Goal: Information Seeking & Learning: Learn about a topic

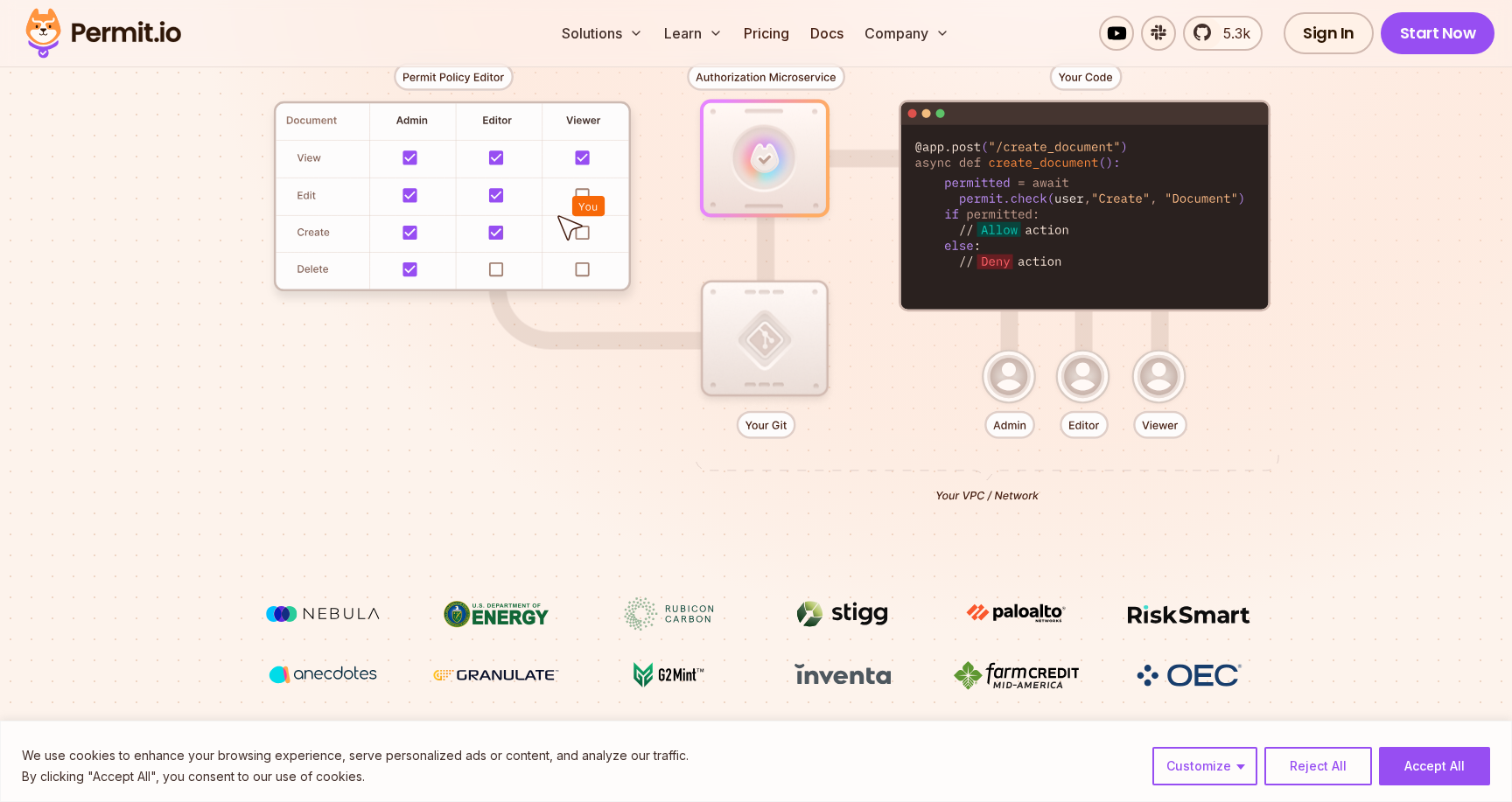
scroll to position [420, 0]
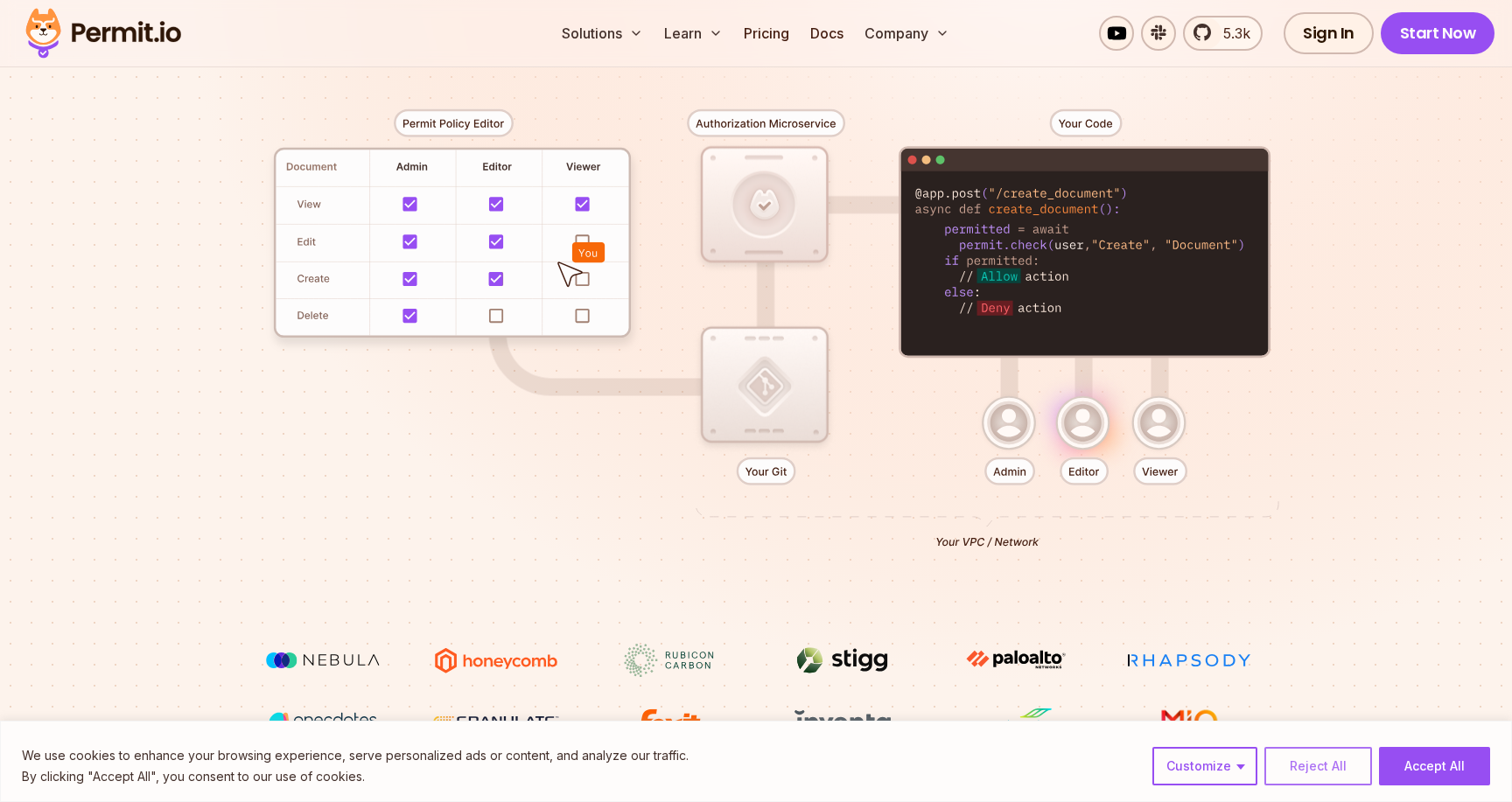
click at [1319, 771] on button "Reject All" at bounding box center [1317, 766] width 107 height 38
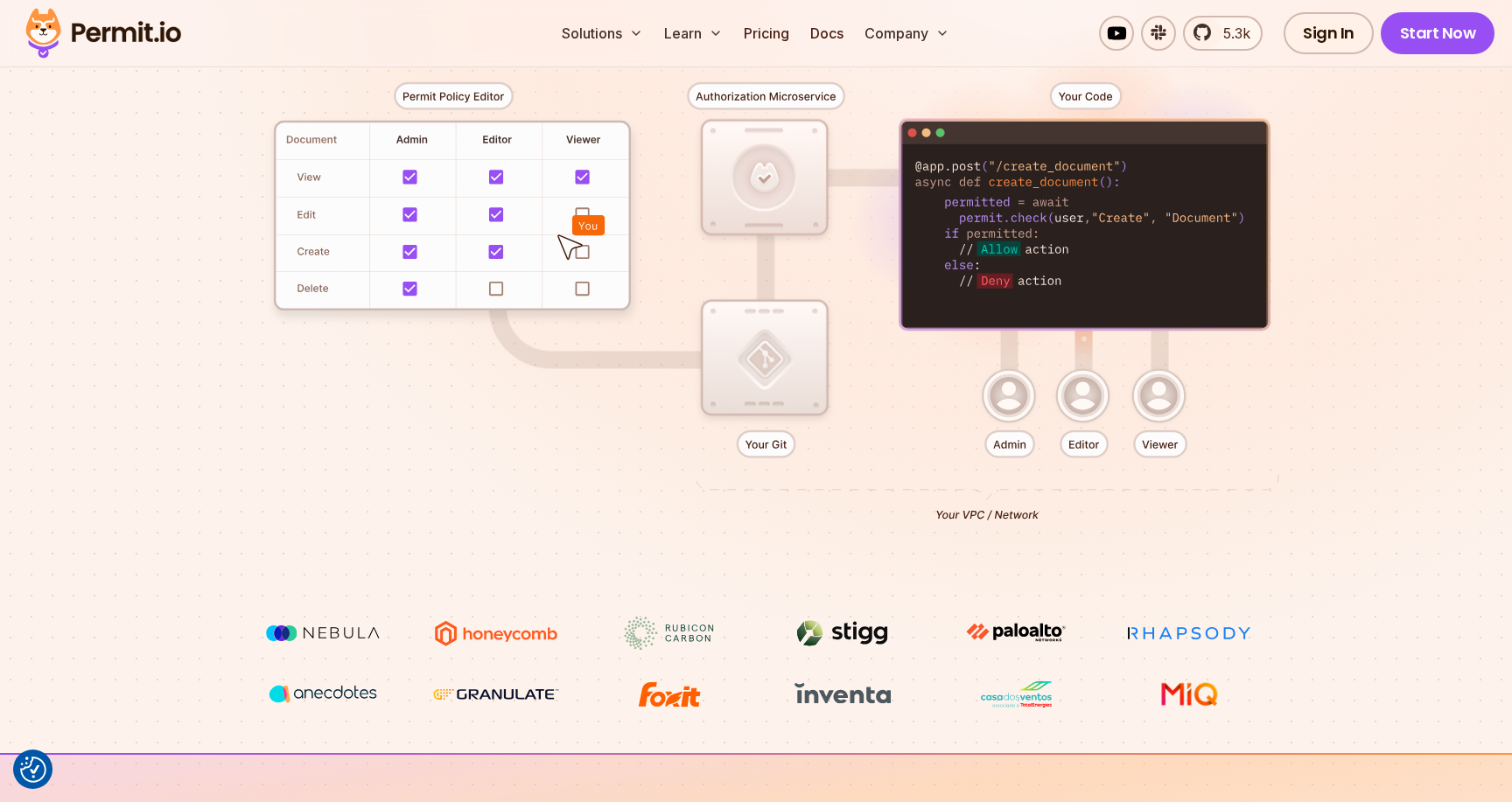
scroll to position [442, 0]
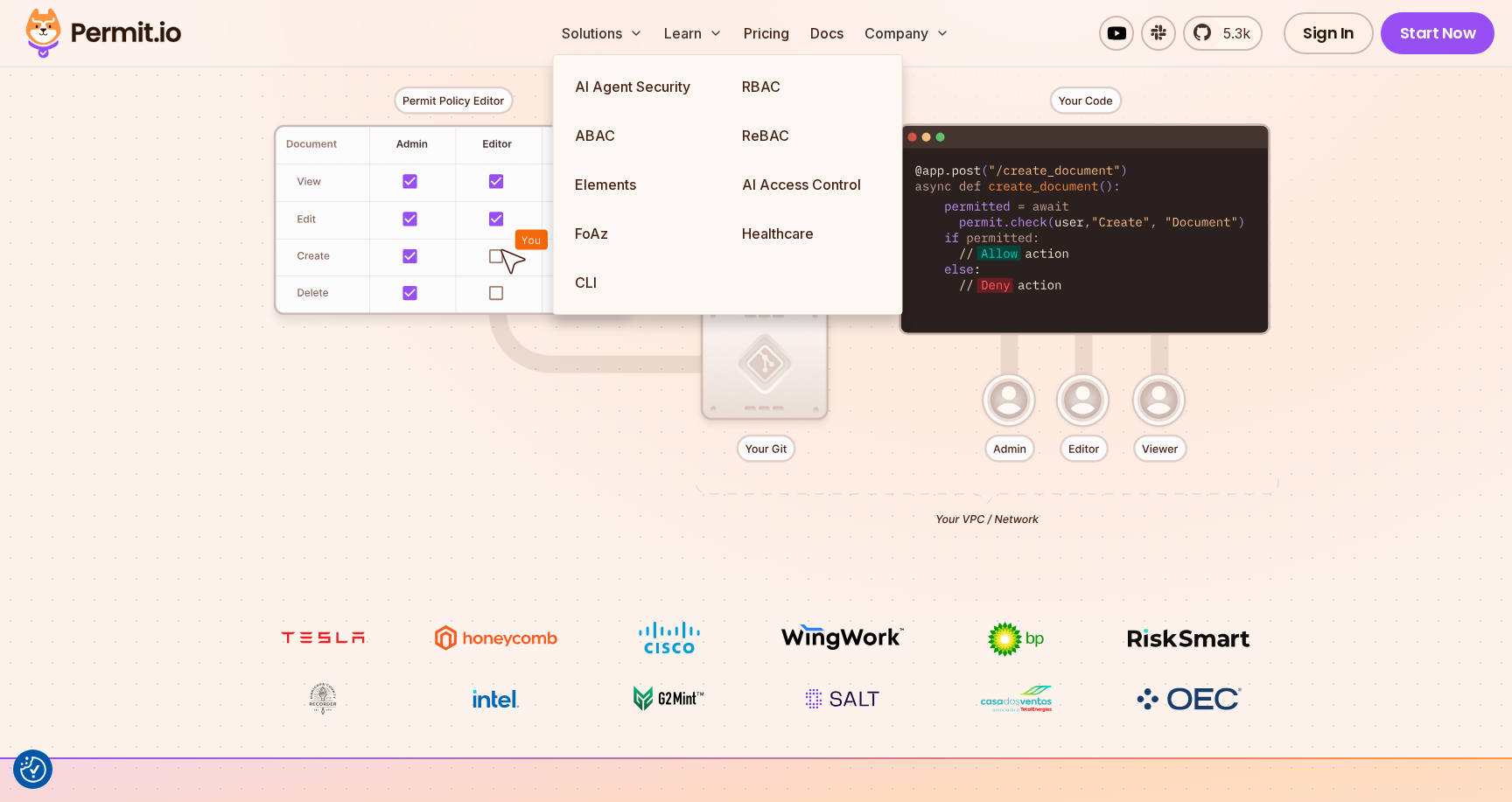
click at [560, 392] on div at bounding box center [756, 299] width 1225 height 644
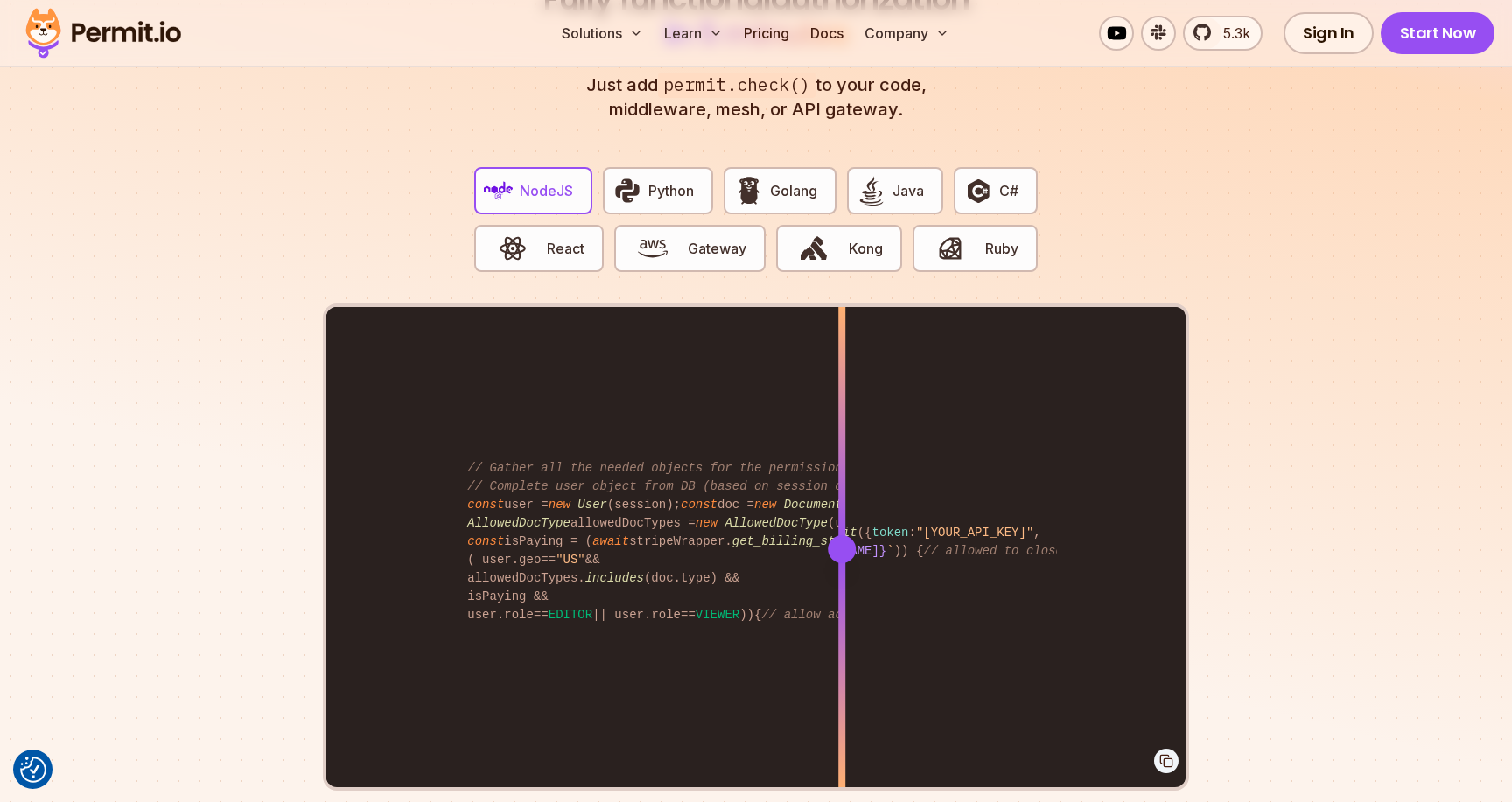
scroll to position [3477, 0]
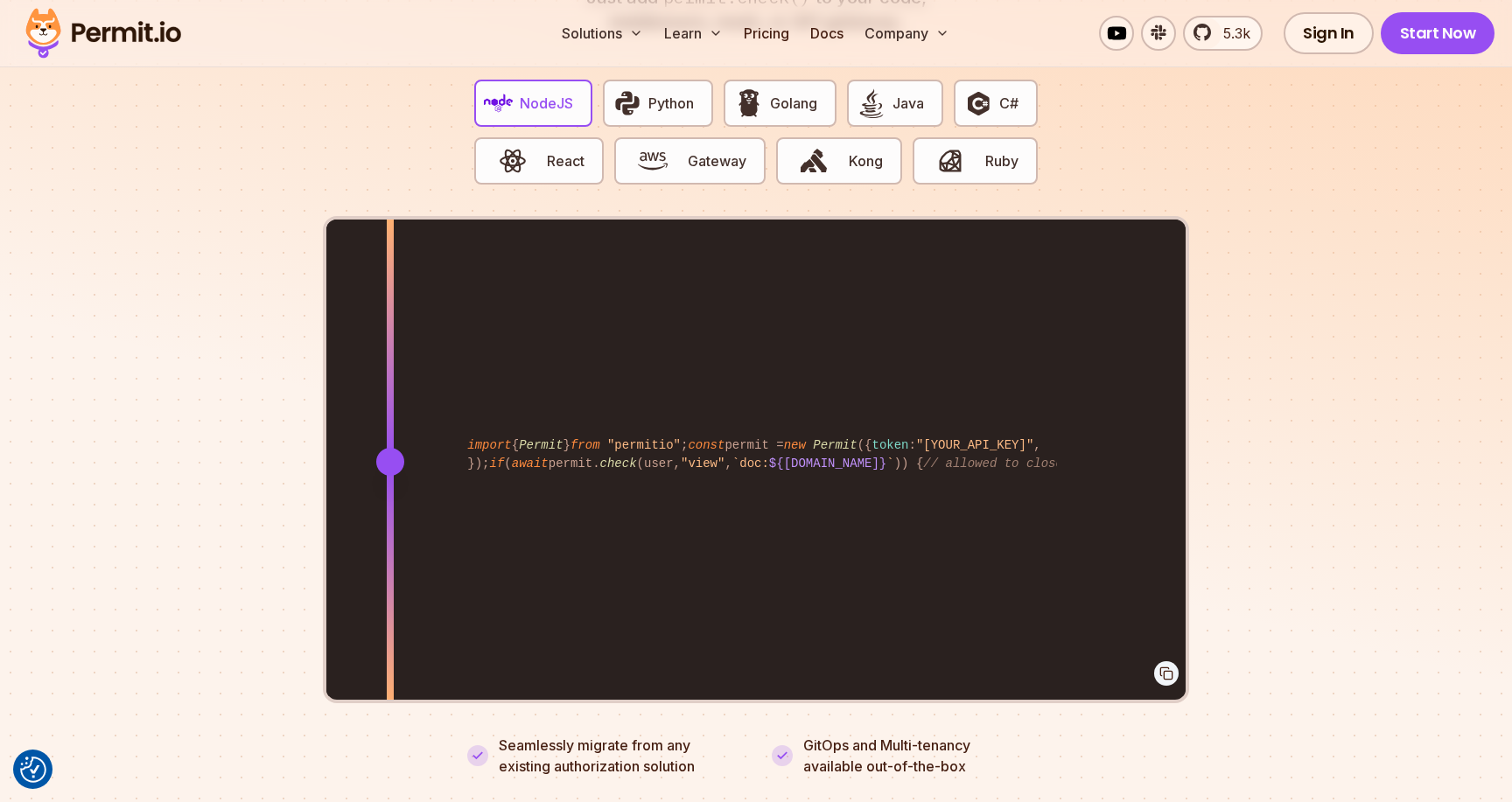
drag, startPoint x: 849, startPoint y: 439, endPoint x: 391, endPoint y: 427, distance: 458.2
click at [391, 427] on div at bounding box center [389, 460] width 7 height 483
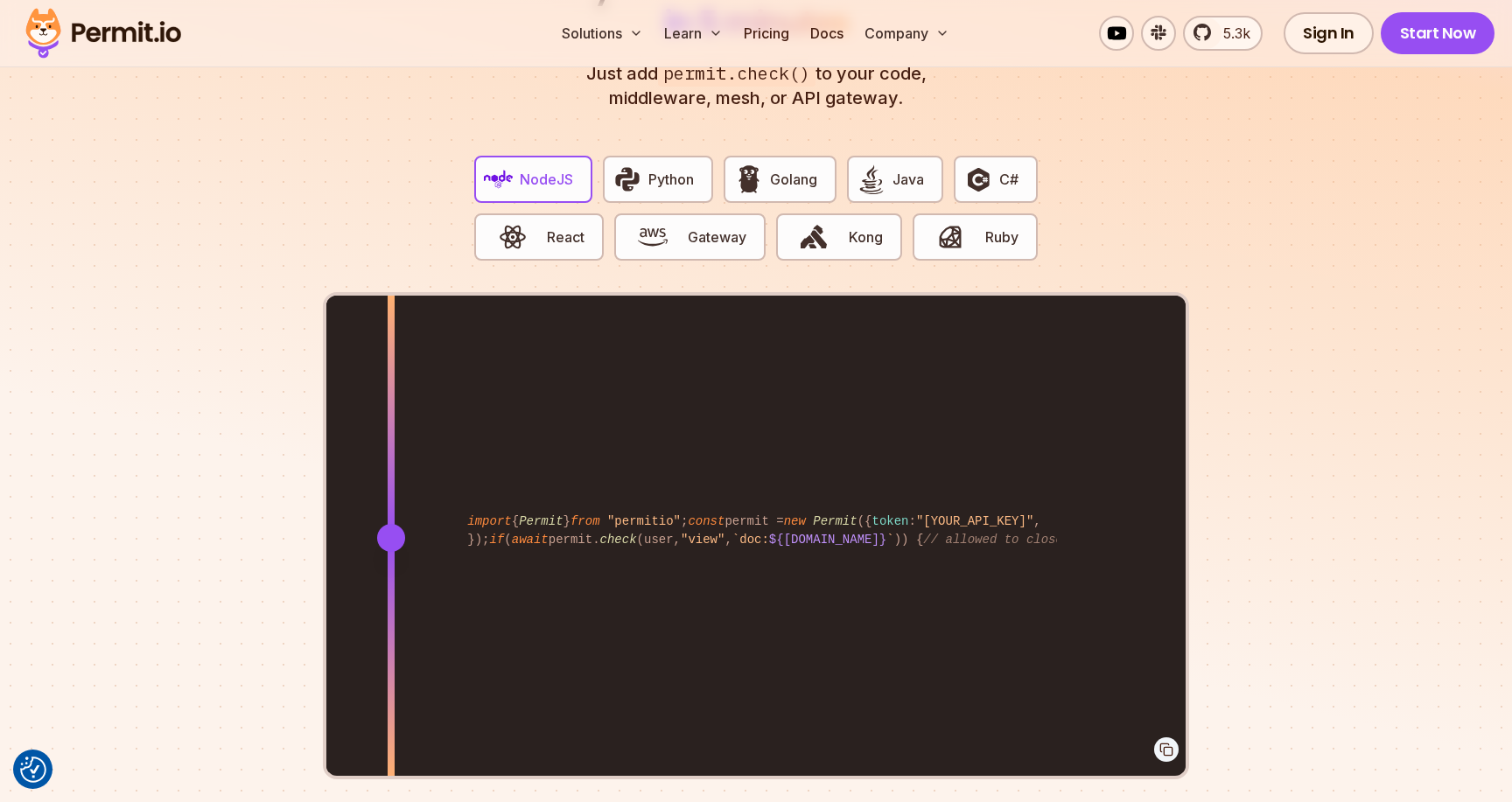
scroll to position [3403, 0]
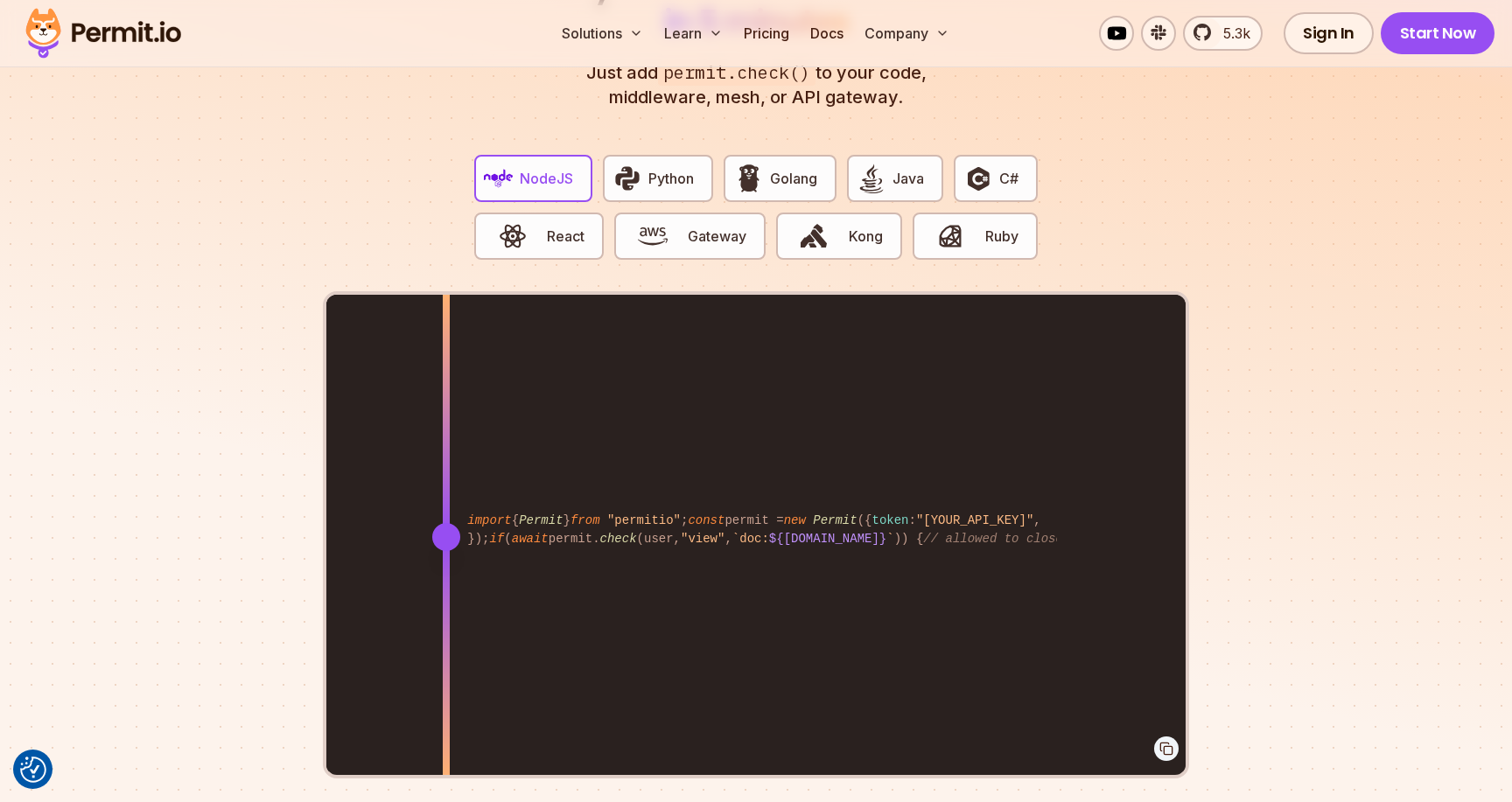
drag, startPoint x: 1032, startPoint y: 508, endPoint x: 673, endPoint y: 420, distance: 369.6
click at [450, 420] on div at bounding box center [445, 536] width 7 height 483
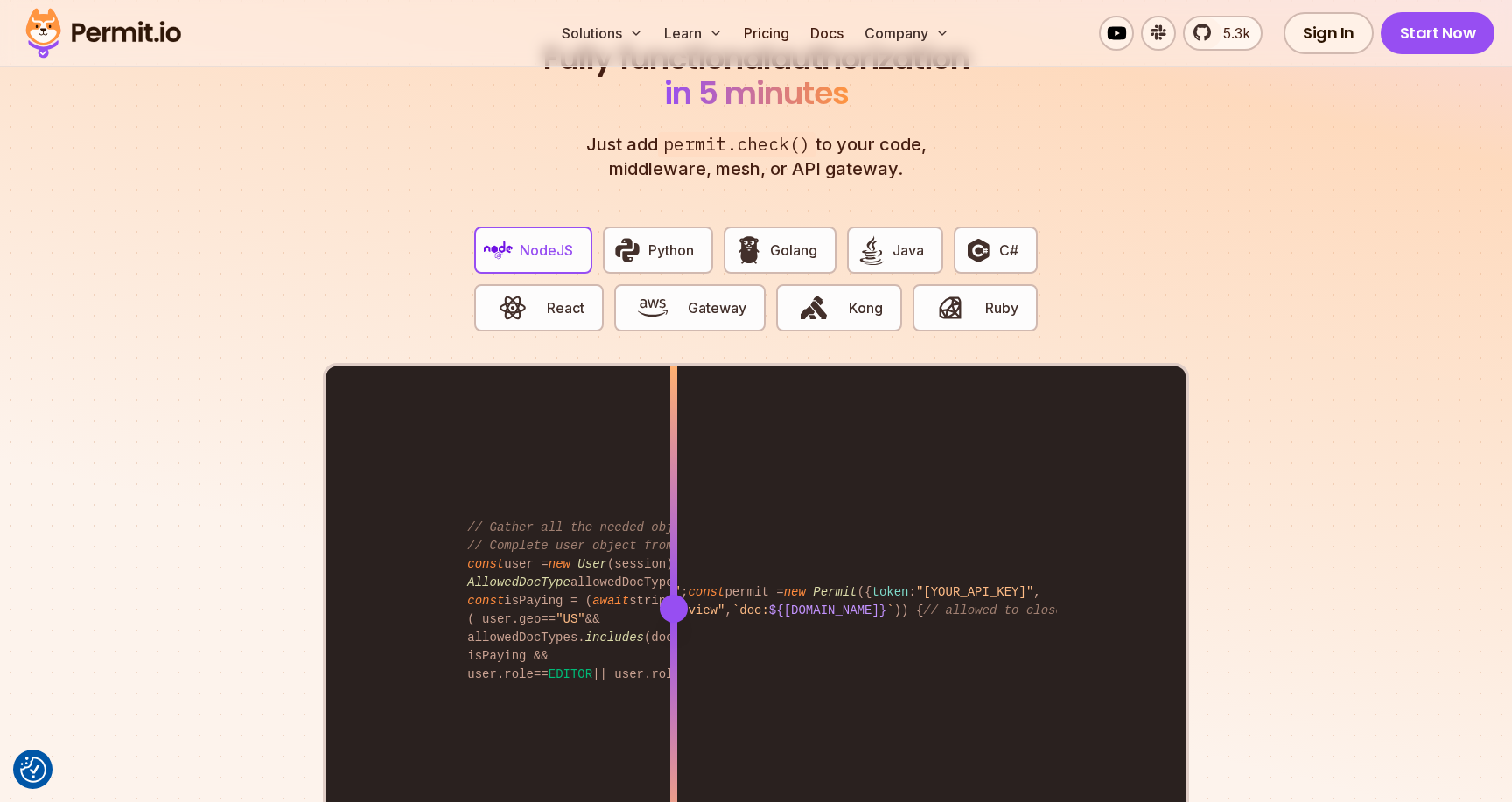
scroll to position [3329, 0]
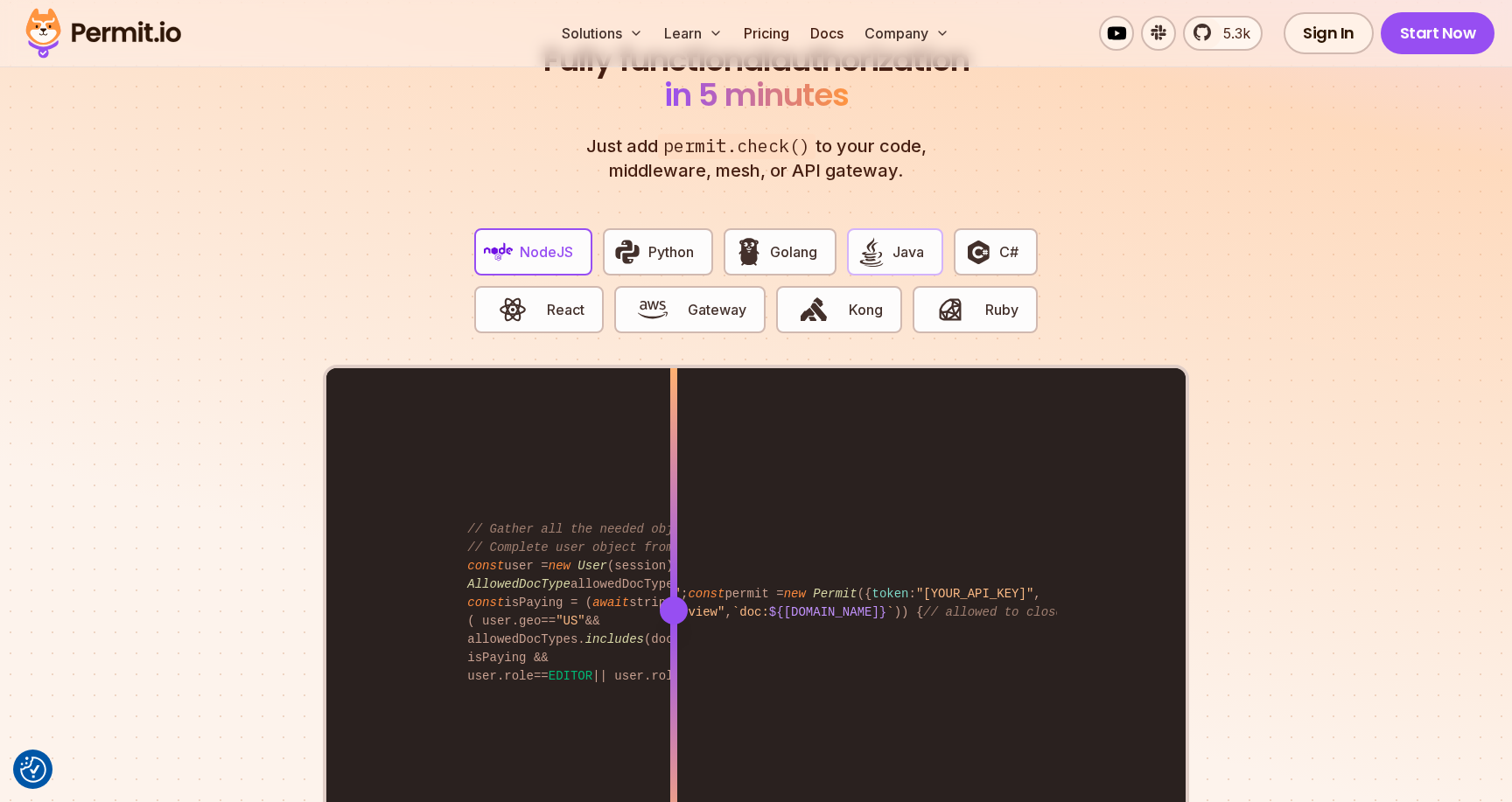
click at [887, 248] on button "Java" at bounding box center [896, 252] width 96 height 47
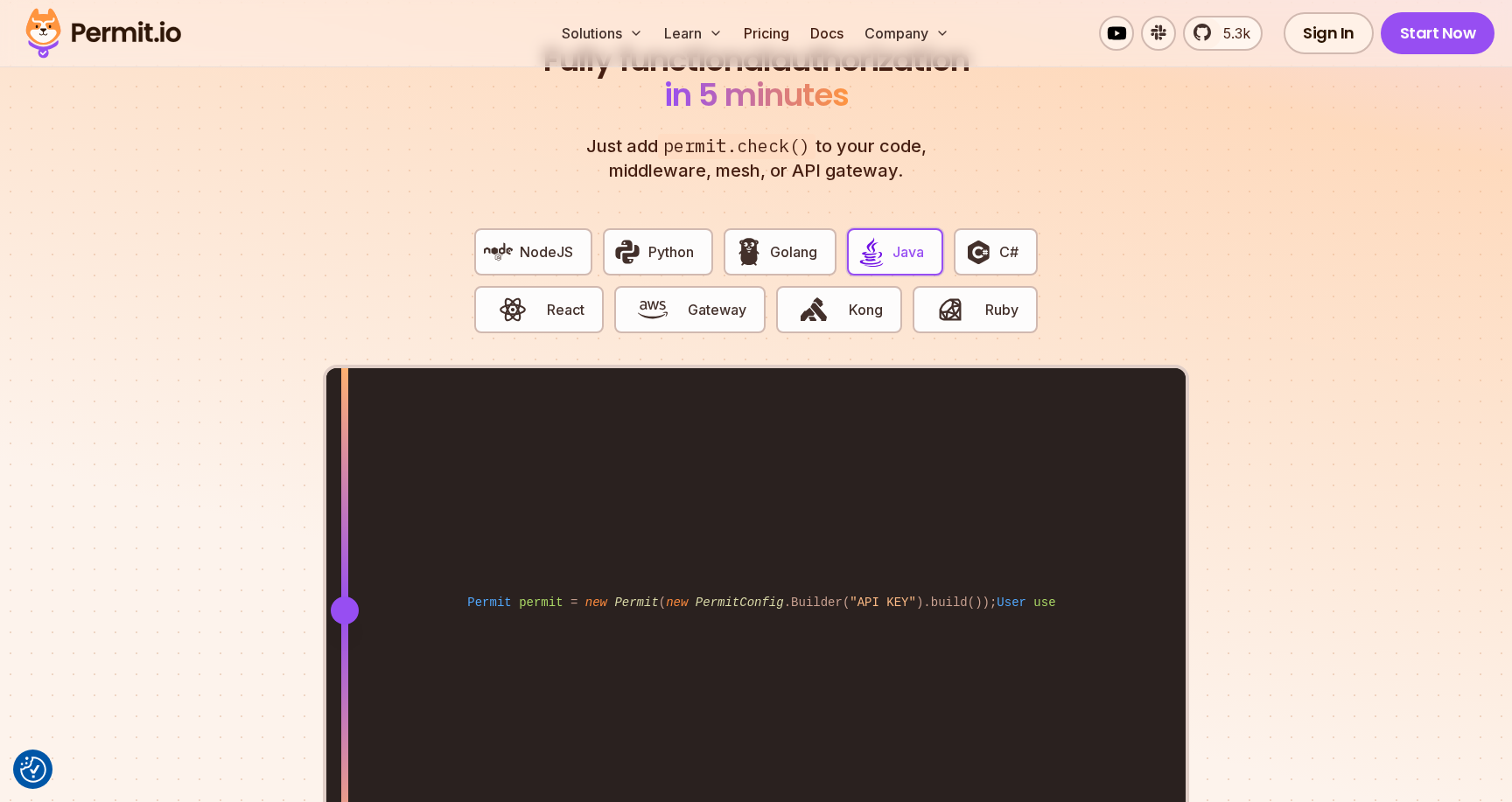
drag, startPoint x: 843, startPoint y: 579, endPoint x: 347, endPoint y: 576, distance: 496.0
click at [346, 597] on div at bounding box center [344, 610] width 28 height 28
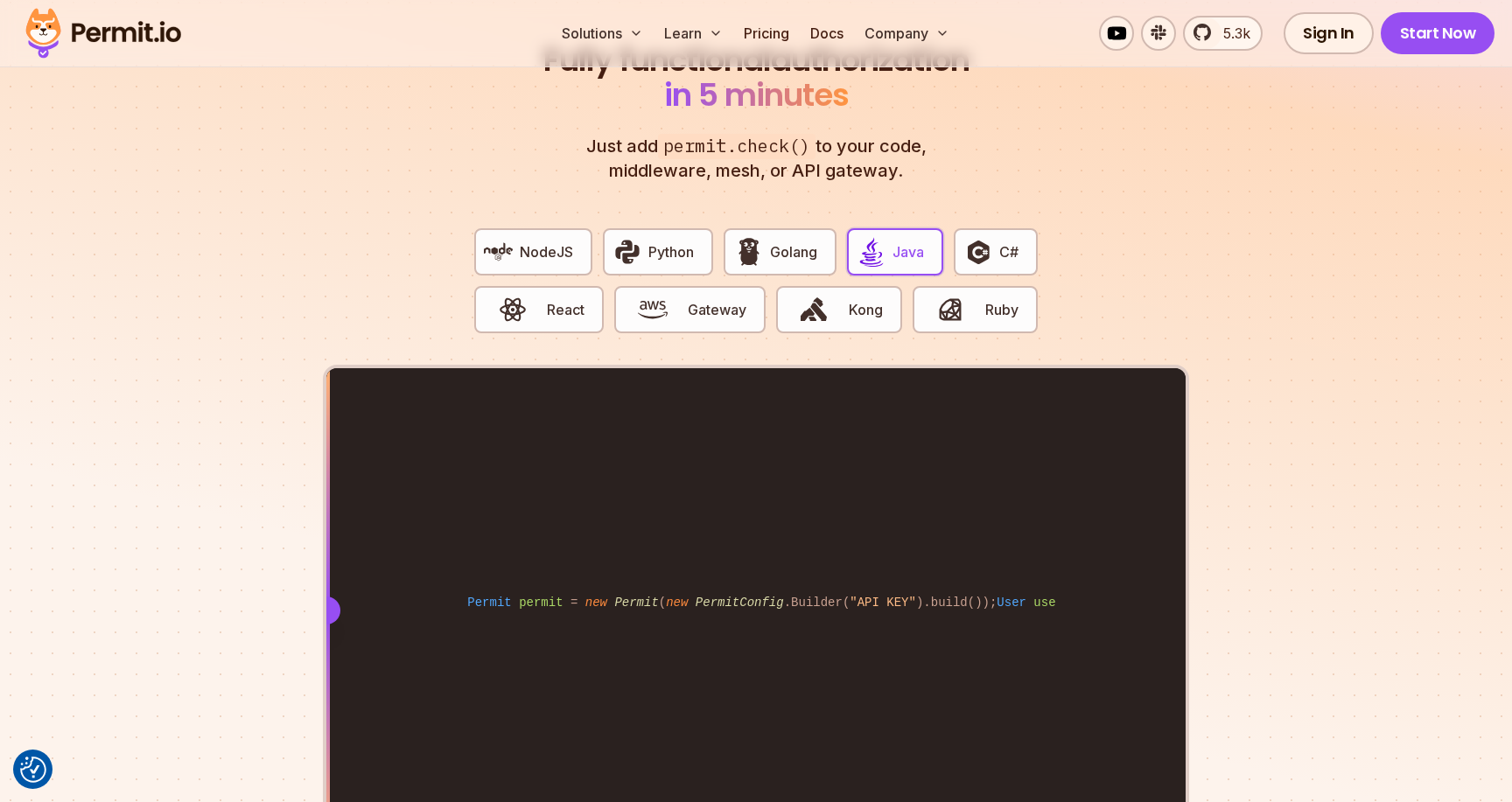
drag, startPoint x: 348, startPoint y: 596, endPoint x: 212, endPoint y: 491, distance: 171.8
click at [213, 492] on section "Fully functional authorization in 5 minutes Just add permit.check() to your cod…" at bounding box center [756, 463] width 1512 height 1093
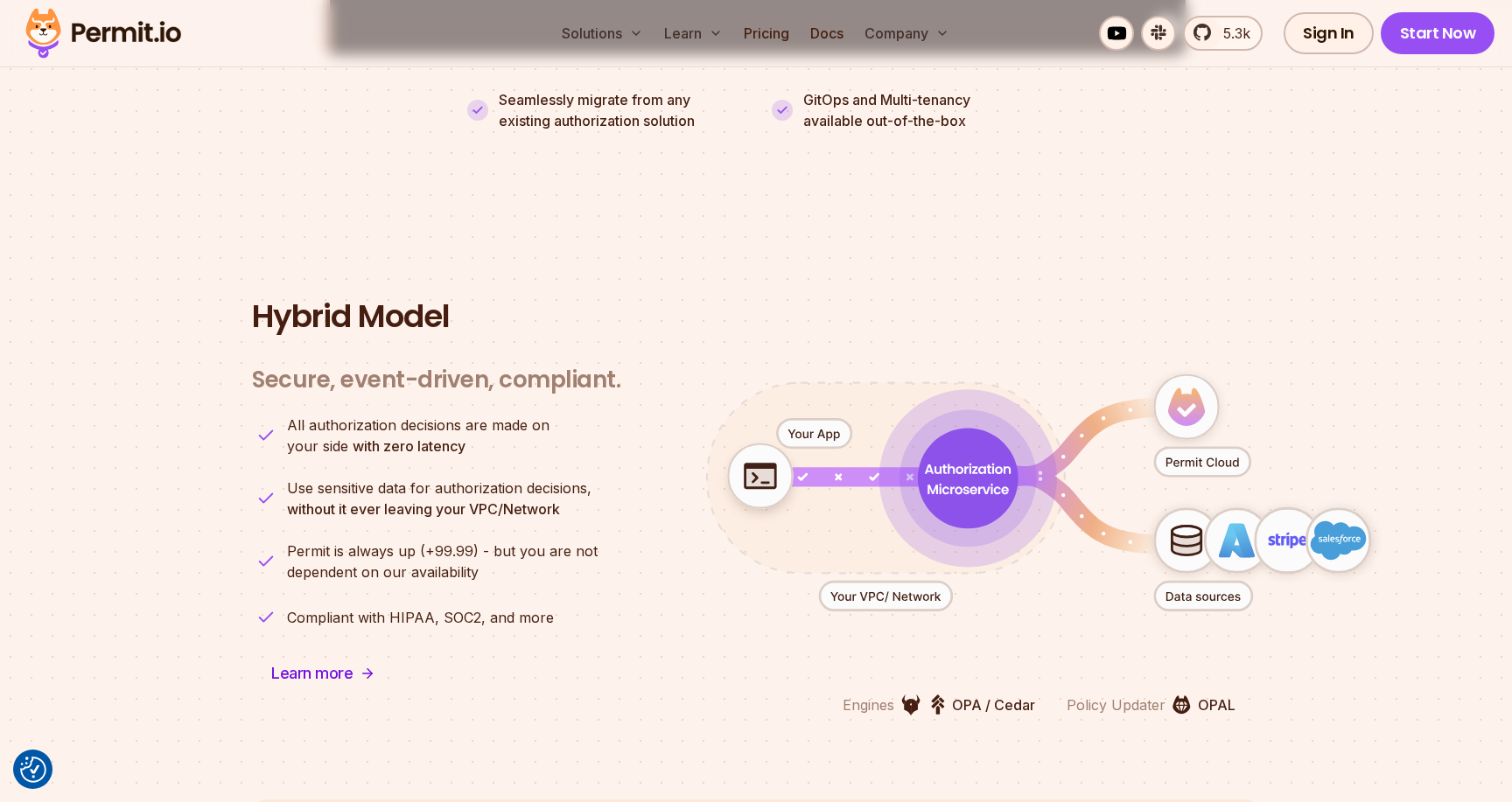
scroll to position [4132, 0]
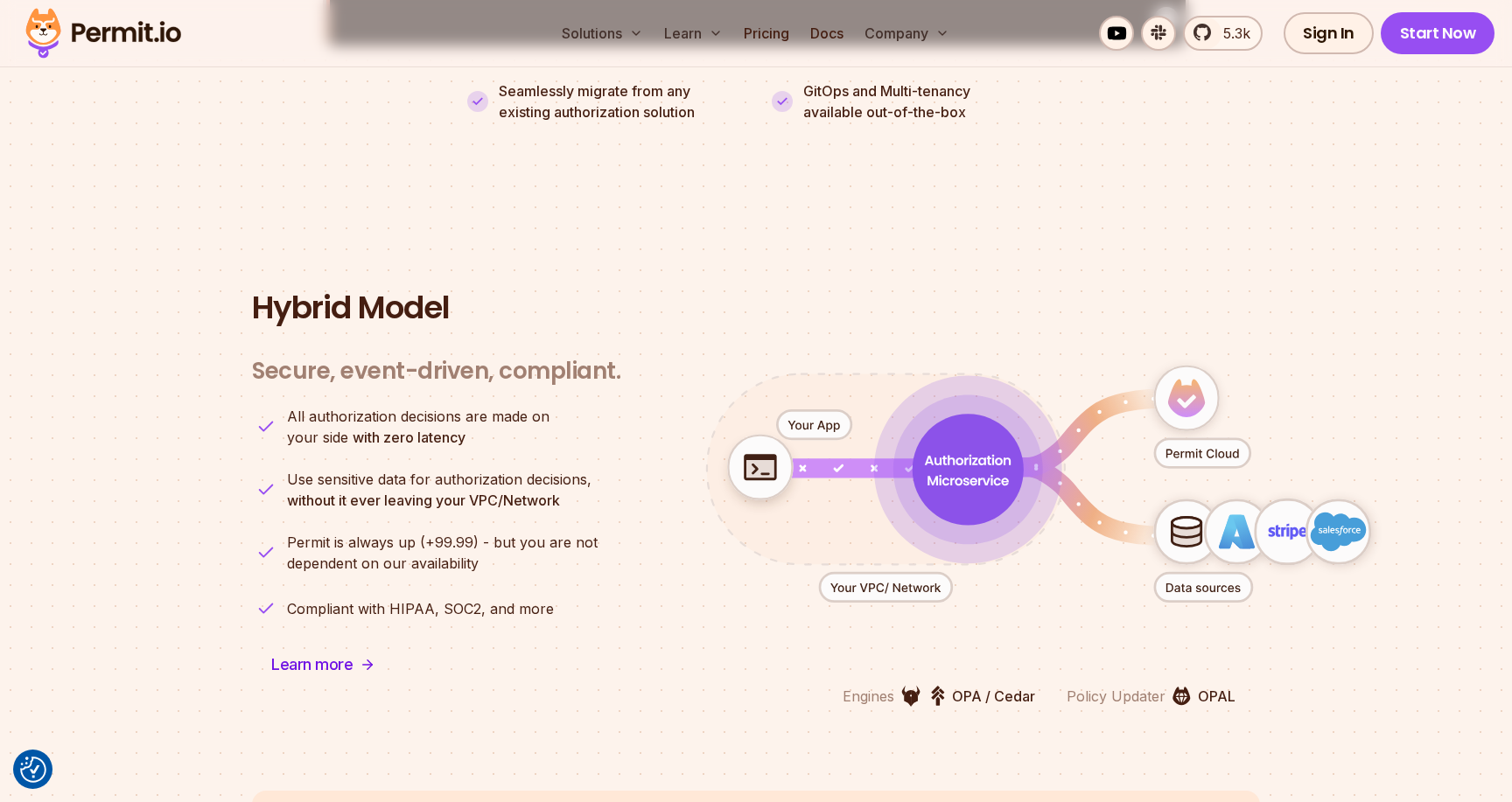
click at [874, 575] on icon "animation" at bounding box center [886, 587] width 132 height 29
click at [1193, 439] on icon "animation" at bounding box center [1202, 453] width 95 height 29
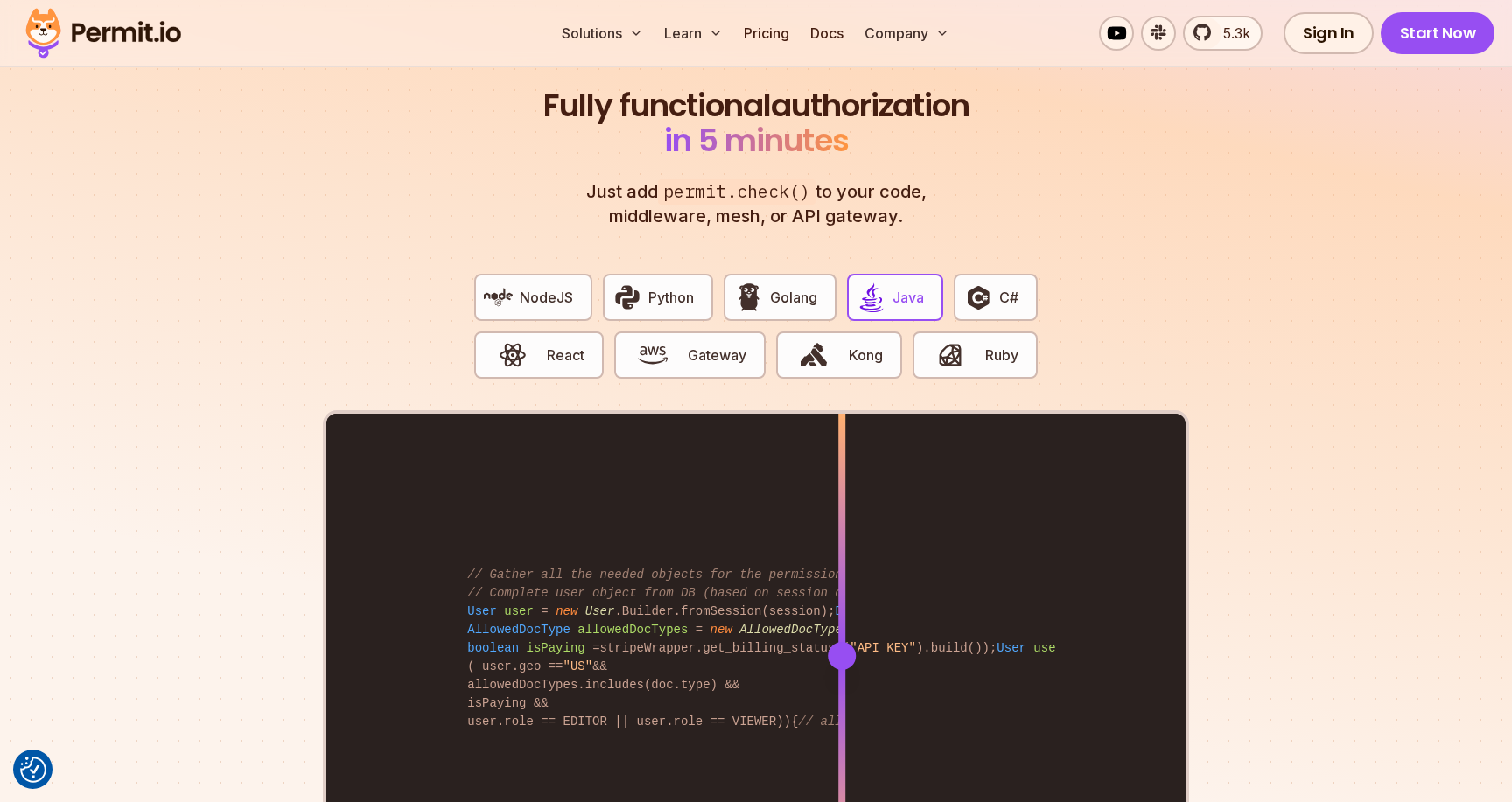
scroll to position [3285, 0]
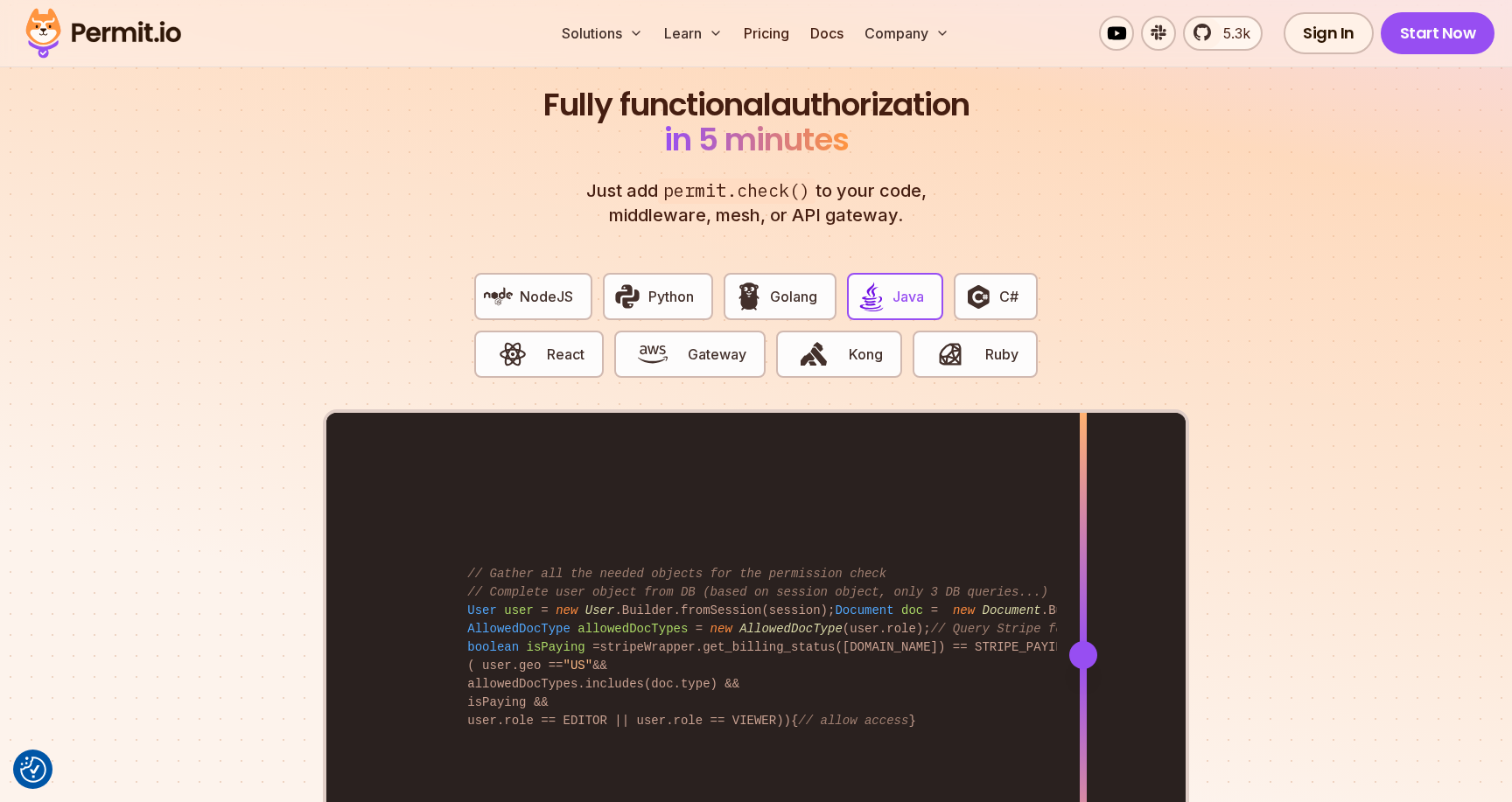
drag, startPoint x: 845, startPoint y: 642, endPoint x: 628, endPoint y: 584, distance: 224.6
click at [1079, 584] on div at bounding box center [1082, 654] width 7 height 483
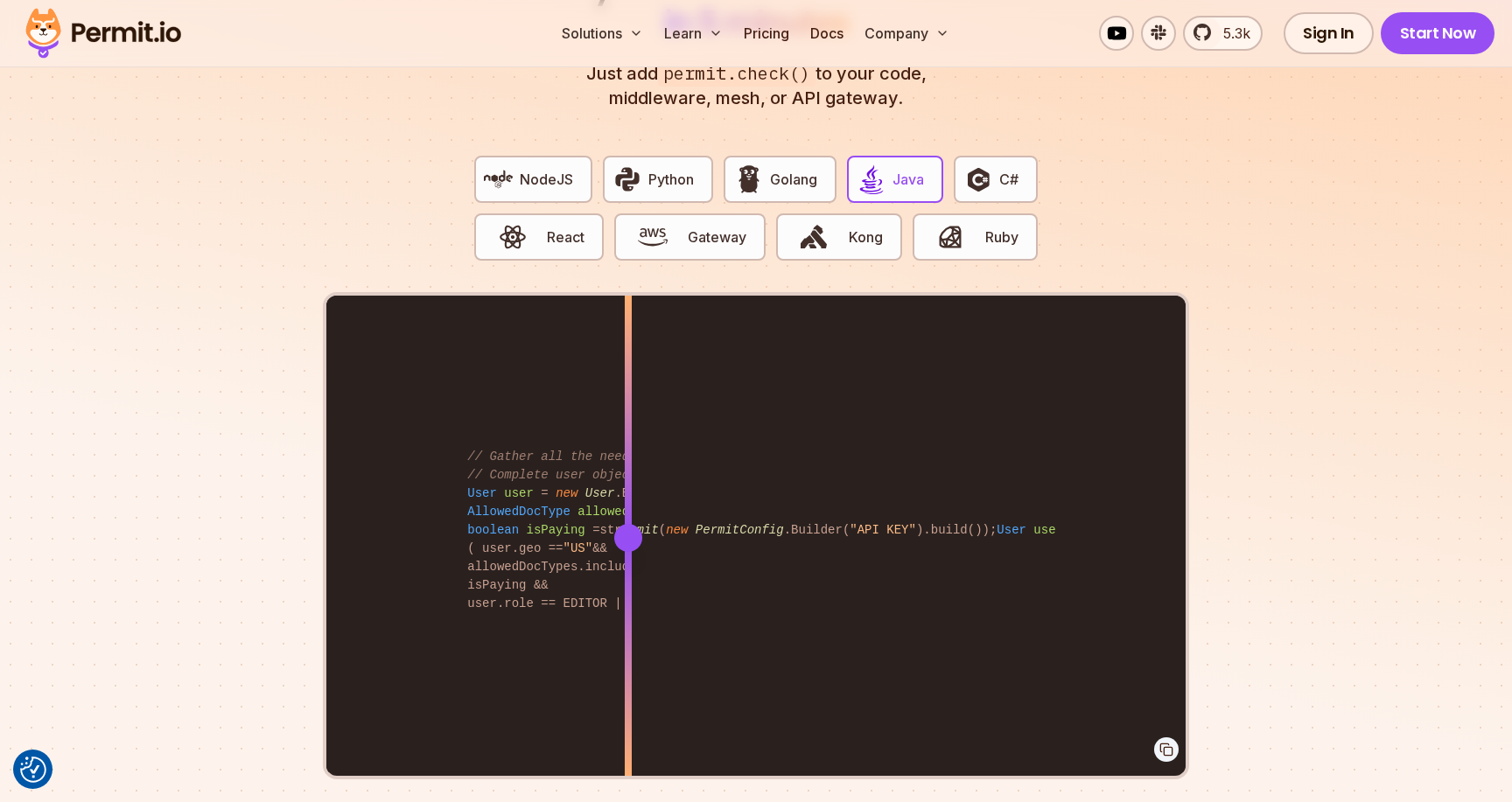
scroll to position [3428, 0]
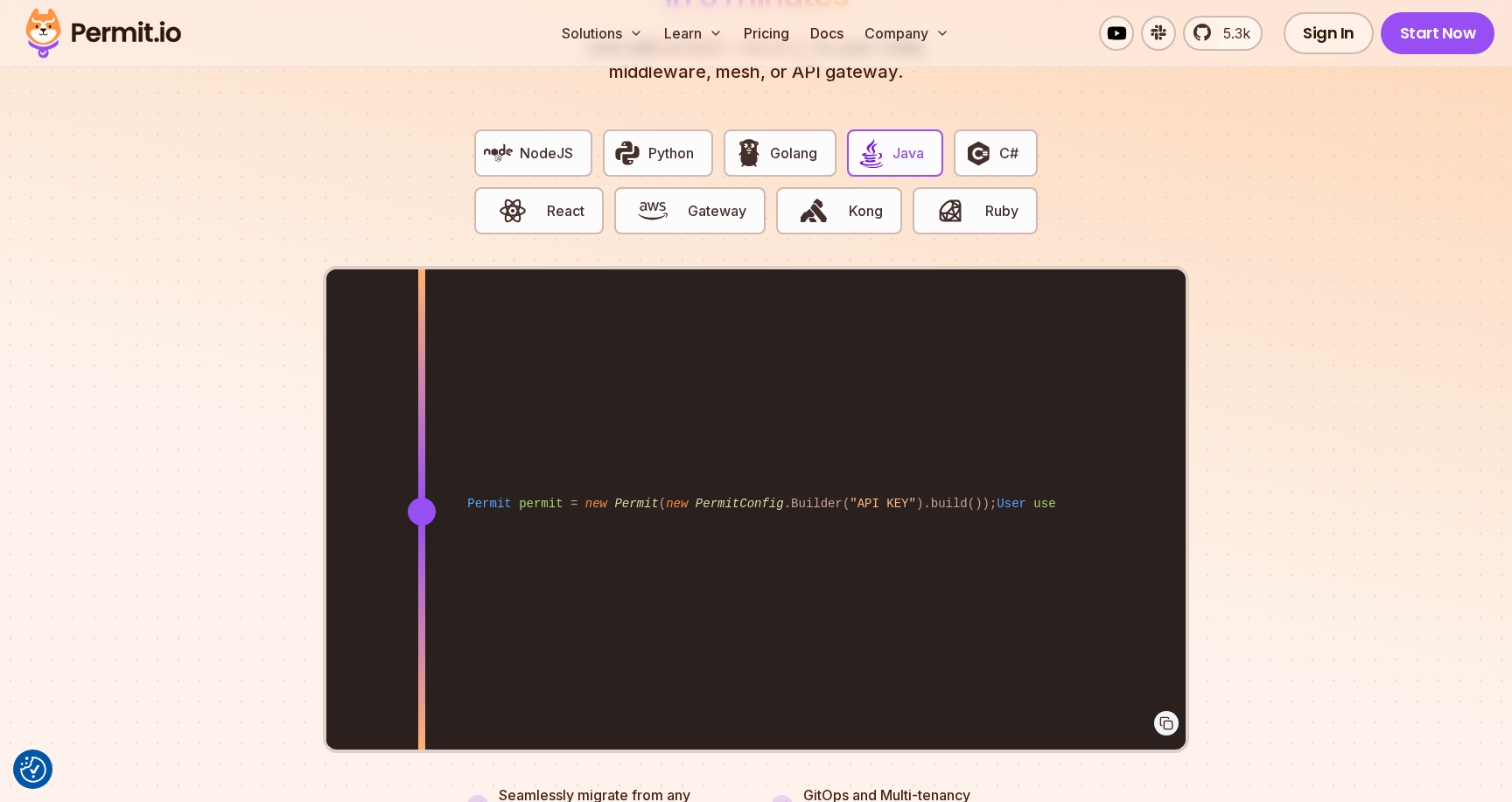
drag, startPoint x: 624, startPoint y: 493, endPoint x: 222, endPoint y: 419, distance: 408.8
click at [222, 419] on section "Fully functional authorization in 5 minutes Just add permit.check() to your cod…" at bounding box center [756, 365] width 1512 height 1093
